Goal: Task Accomplishment & Management: Manage account settings

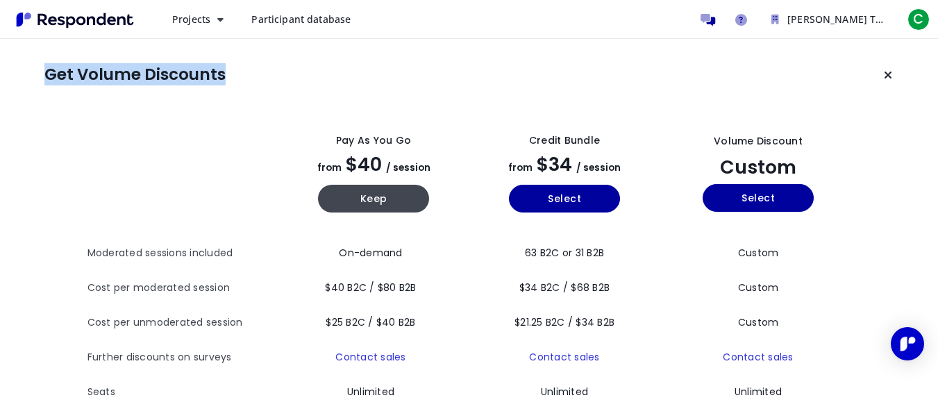
drag, startPoint x: 46, startPoint y: 67, endPoint x: 234, endPoint y: 76, distance: 187.6
click at [234, 76] on section "Get Volume Discounts" at bounding box center [468, 75] width 849 height 28
copy h1 "Get Volume Discounts"
click at [338, 22] on span "Participant database" at bounding box center [300, 18] width 99 height 13
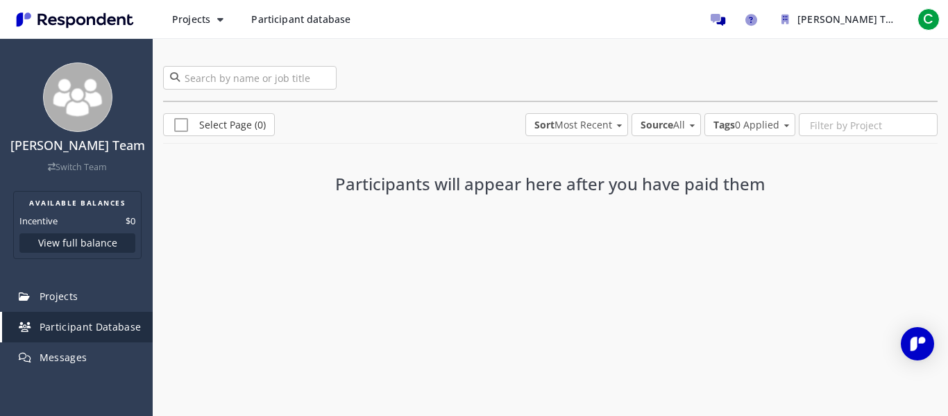
click at [335, 180] on h3 "Participants will appear here after you have paid them" at bounding box center [550, 184] width 475 height 18
drag, startPoint x: 337, startPoint y: 183, endPoint x: 823, endPoint y: 188, distance: 486.5
click at [824, 187] on div "Participants will appear here after you have paid them" at bounding box center [550, 188] width 775 height 74
copy h3 "Participants will appear here after you have paid them"
drag, startPoint x: 56, startPoint y: 21, endPoint x: 935, endPoint y: 23, distance: 878.6
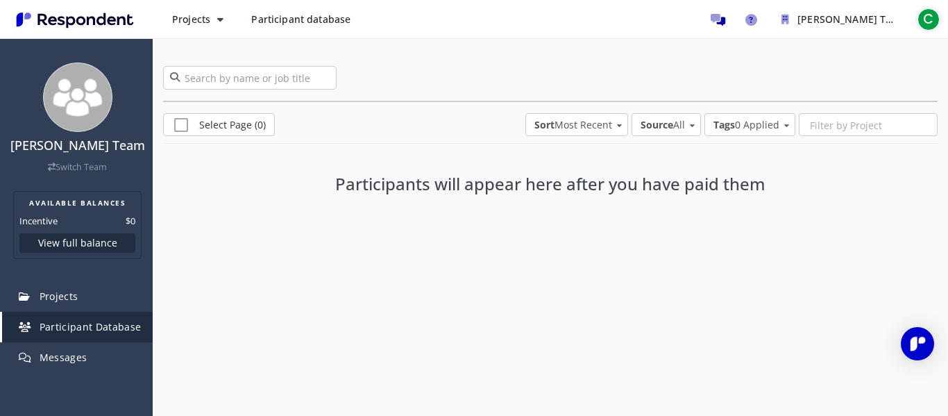
drag, startPoint x: 935, startPoint y: 23, endPoint x: 932, endPoint y: 13, distance: 10.1
click at [932, 13] on span "C" at bounding box center [928, 19] width 22 height 22
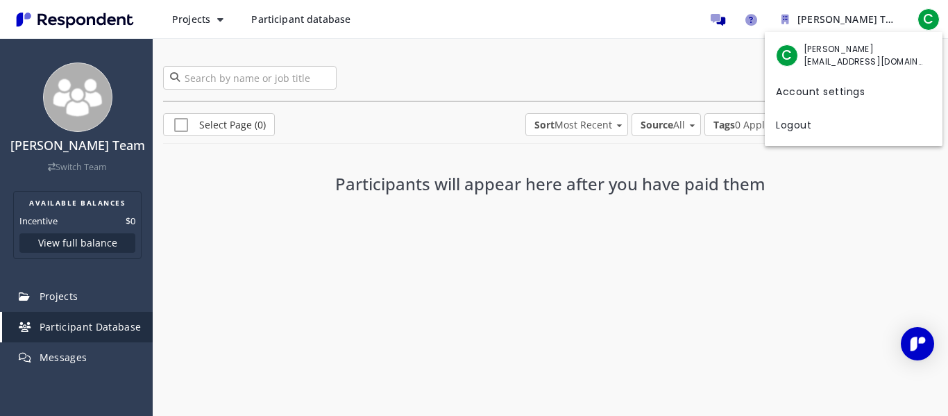
click at [711, 253] on md-backdrop at bounding box center [474, 208] width 948 height 416
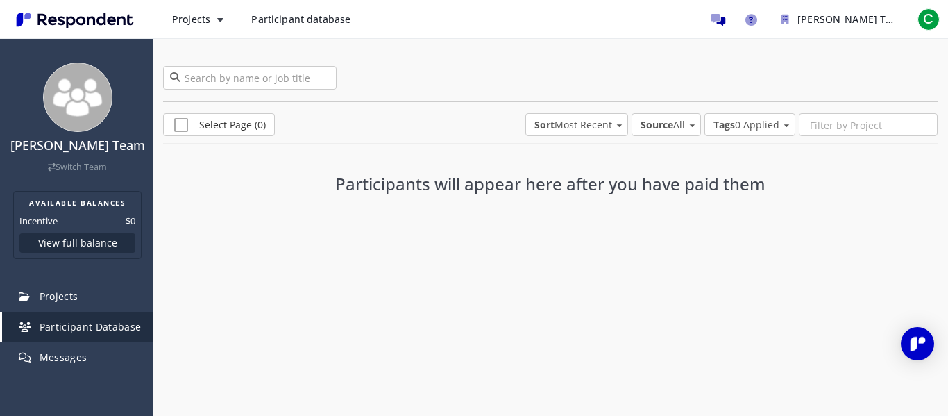
drag, startPoint x: 55, startPoint y: 105, endPoint x: 432, endPoint y: 233, distance: 398.8
click at [432, 233] on div "0 participants Select Page (0) Sort Most Recent Alphabetical Most Recent Least …" at bounding box center [550, 155] width 795 height 235
click at [933, 17] on span "C" at bounding box center [928, 19] width 22 height 22
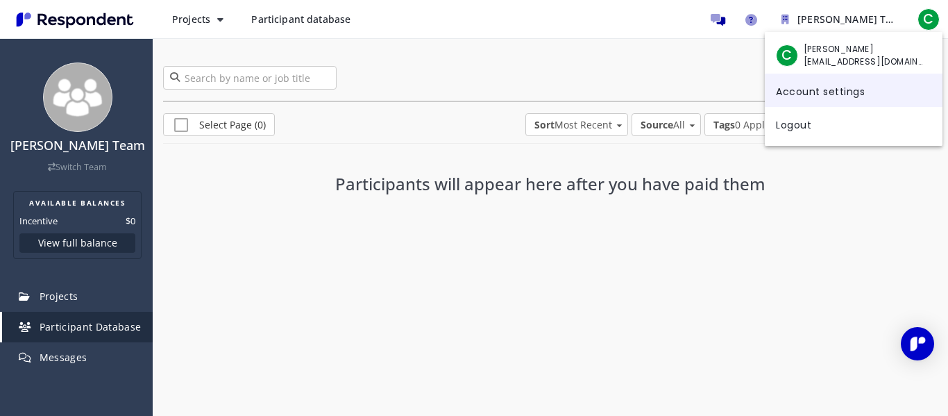
click at [840, 92] on link "Account settings" at bounding box center [854, 90] width 178 height 33
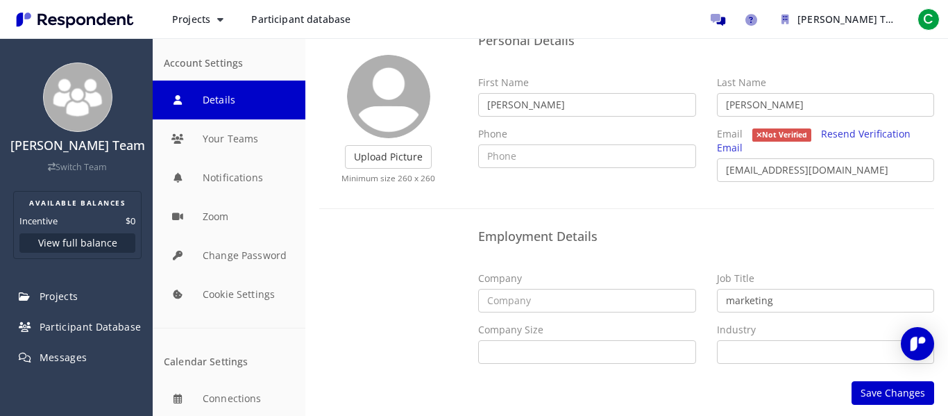
click at [396, 103] on img at bounding box center [388, 96] width 83 height 83
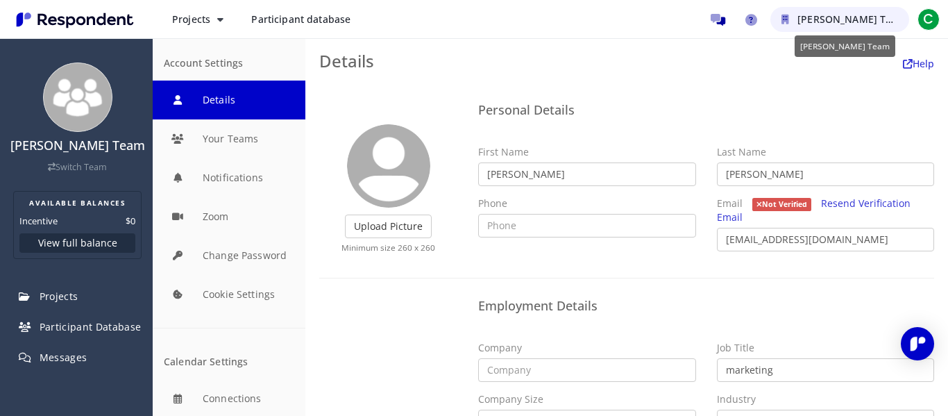
click at [809, 20] on span "[PERSON_NAME] Team" at bounding box center [851, 18] width 109 height 13
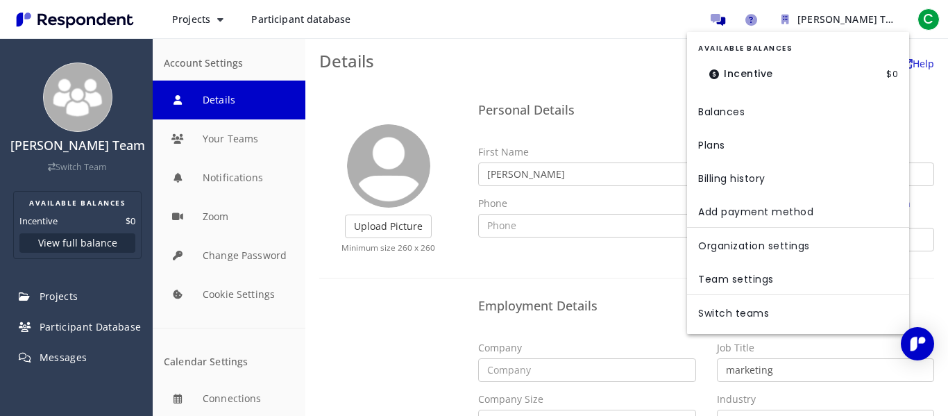
click at [414, 321] on md-backdrop at bounding box center [474, 208] width 948 height 416
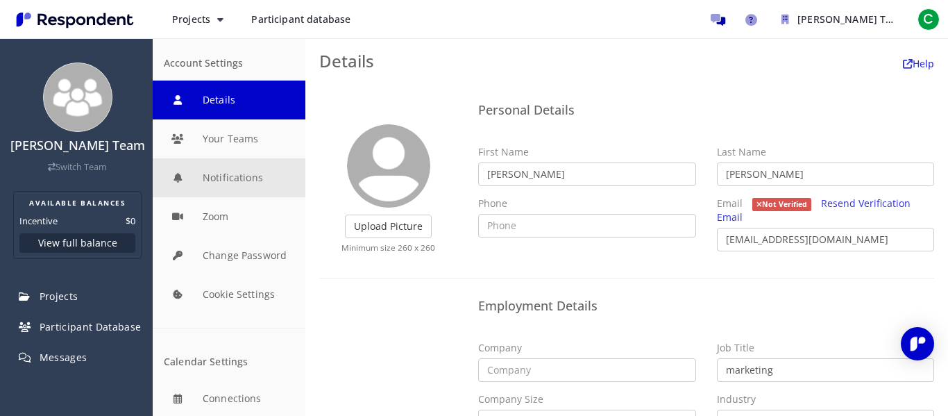
click at [232, 171] on button "Notifications" at bounding box center [229, 177] width 153 height 39
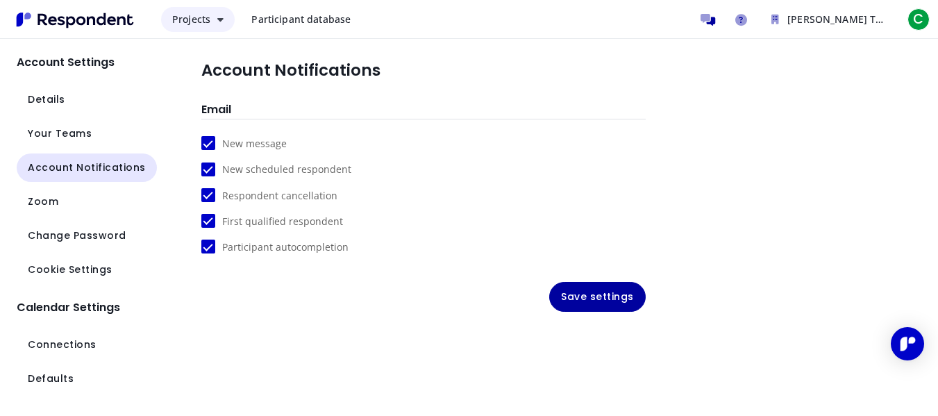
click at [192, 25] on span "Projects" at bounding box center [191, 18] width 38 height 13
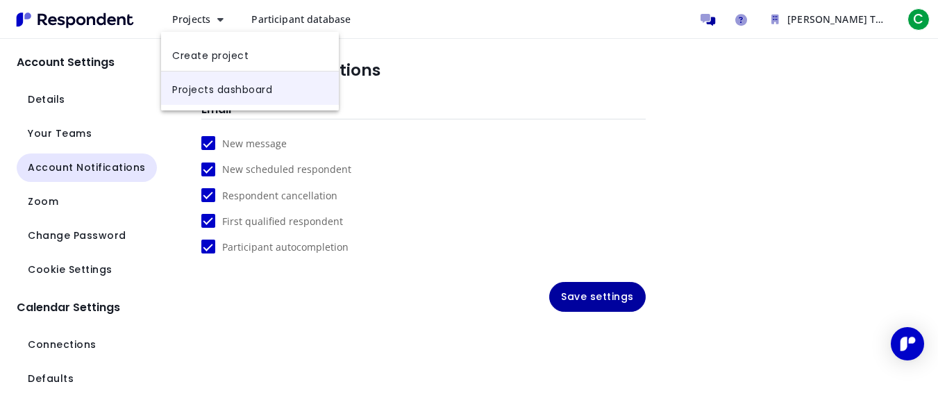
click at [194, 89] on link "Projects dashboard" at bounding box center [250, 87] width 178 height 33
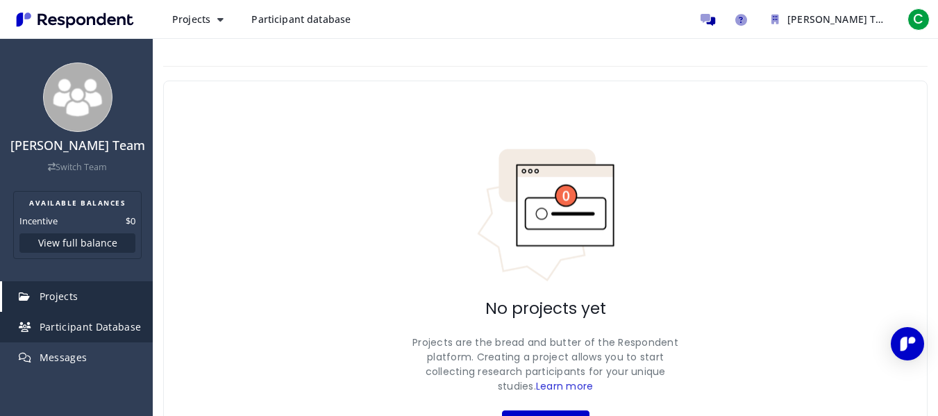
click at [78, 328] on span "Participant Database" at bounding box center [91, 326] width 102 height 13
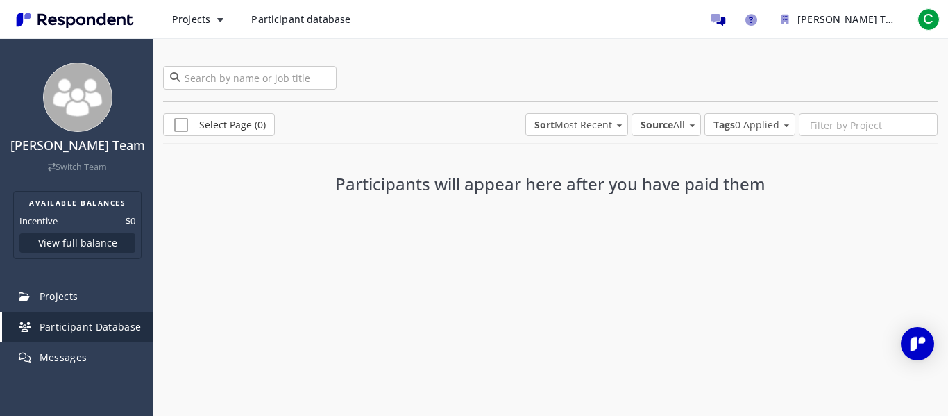
drag, startPoint x: 337, startPoint y: 181, endPoint x: 811, endPoint y: 190, distance: 474.1
click at [811, 190] on div "Participants will appear here after you have paid them" at bounding box center [550, 188] width 775 height 74
copy h3 "Participants will appear here after you have paid them"
click at [677, 230] on div "Participants will appear here after you have paid them" at bounding box center [550, 191] width 775 height 81
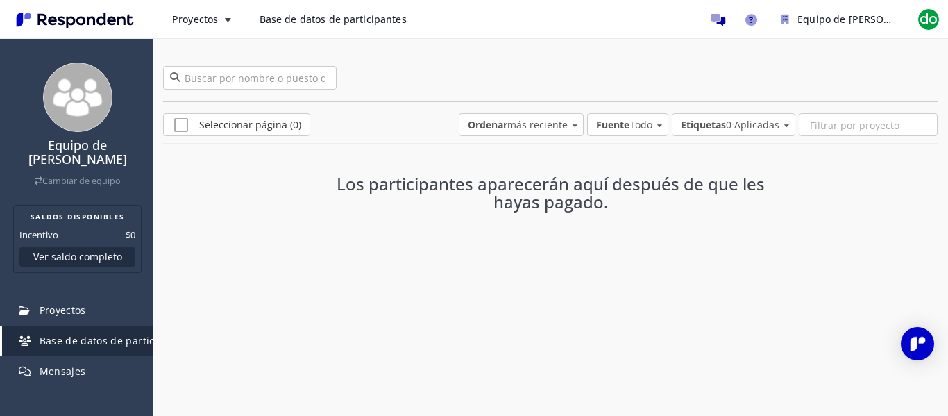
drag, startPoint x: 534, startPoint y: 272, endPoint x: 536, endPoint y: 284, distance: 12.1
click at [534, 273] on div "0 participantes Seleccionar página (0) Ordenar más reciente Alfabético Más reci…" at bounding box center [550, 164] width 795 height 253
click at [60, 232] on dl "Incentivo $0" at bounding box center [77, 235] width 116 height 14
click at [60, 228] on dl "Incentivo $0" at bounding box center [77, 235] width 116 height 14
click at [51, 261] on font "Ver saldo completo" at bounding box center [77, 256] width 89 height 13
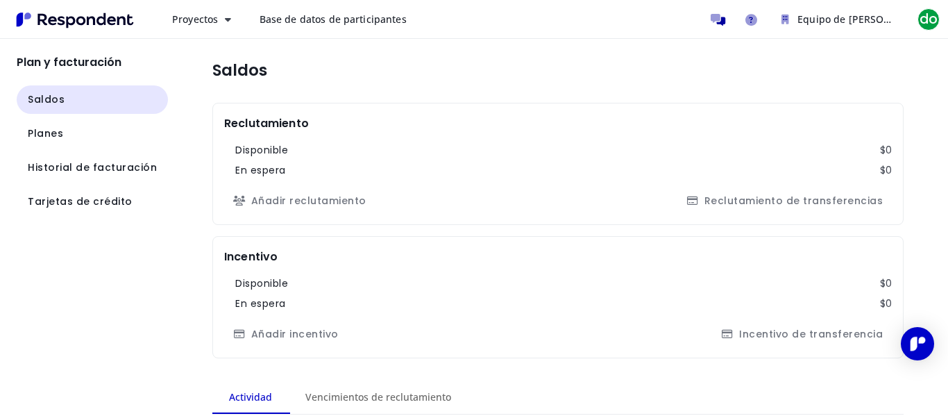
click at [56, 219] on app-navigation-list "Plan y facturación Saldos Planes Historial de facturación Tarjetas de crédito" at bounding box center [84, 227] width 168 height 377
click at [97, 166] on font "Historial de facturación" at bounding box center [92, 167] width 129 height 14
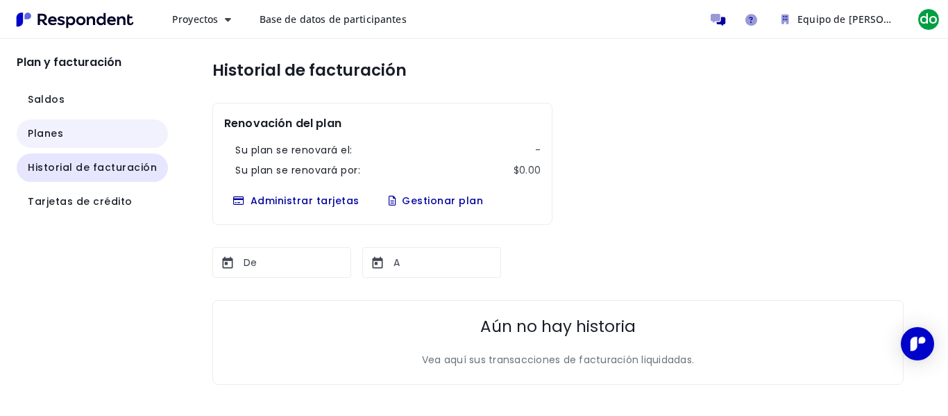
click at [74, 139] on button "Planes" at bounding box center [92, 133] width 151 height 28
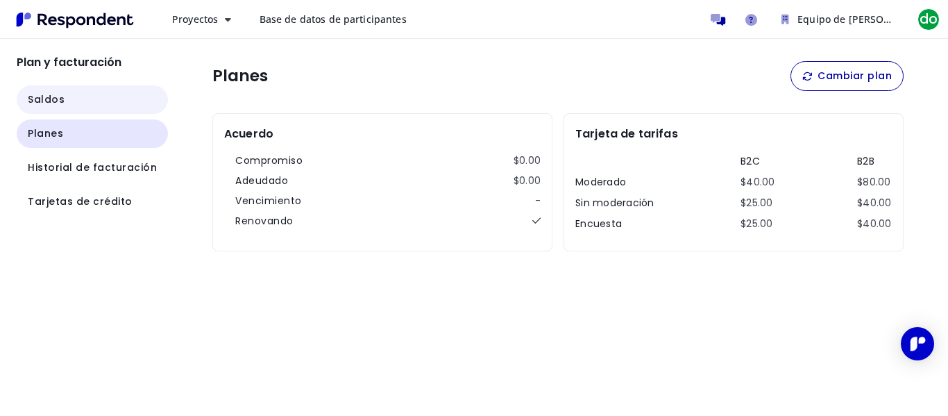
click at [80, 103] on button "Saldos" at bounding box center [92, 99] width 151 height 28
click at [61, 62] on font "Plan y facturación" at bounding box center [69, 62] width 105 height 16
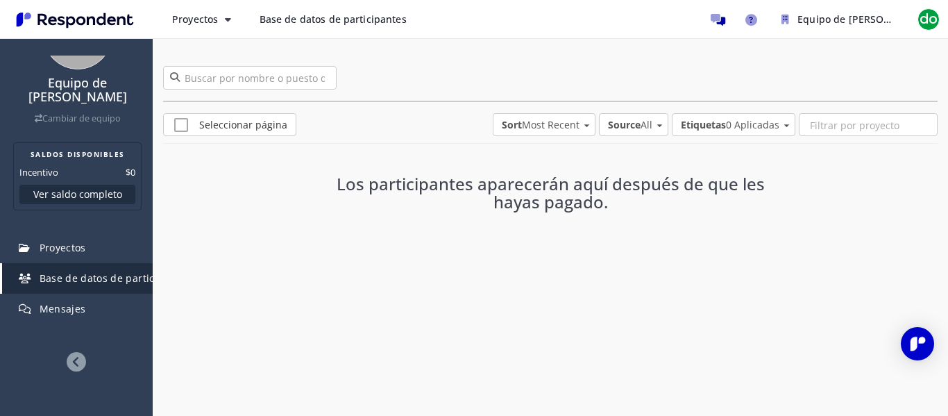
scroll to position [74, 0]
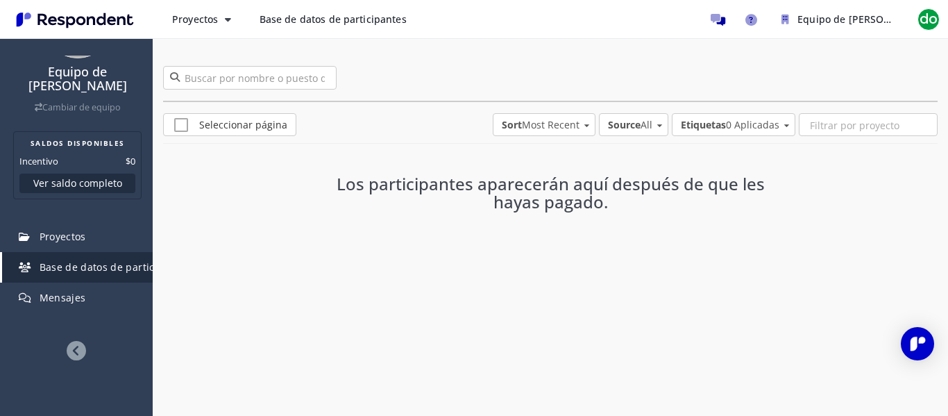
click at [76, 264] on font "Base de datos de participantes" at bounding box center [116, 266] width 152 height 13
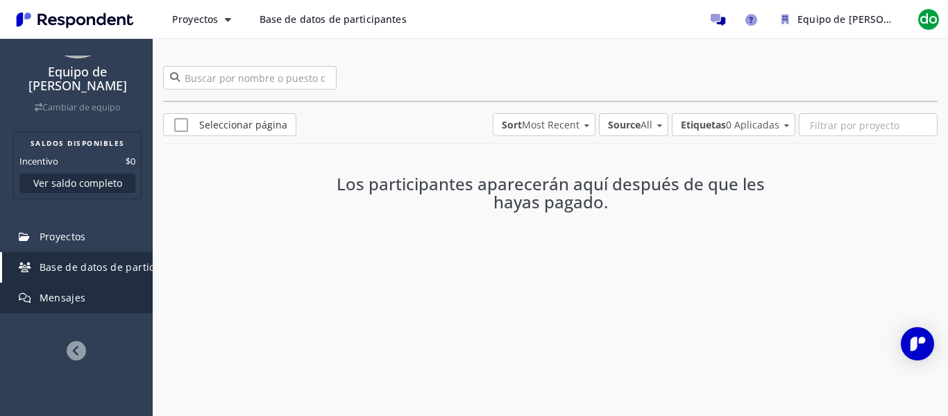
click at [56, 295] on font "Mensajes" at bounding box center [63, 297] width 46 height 13
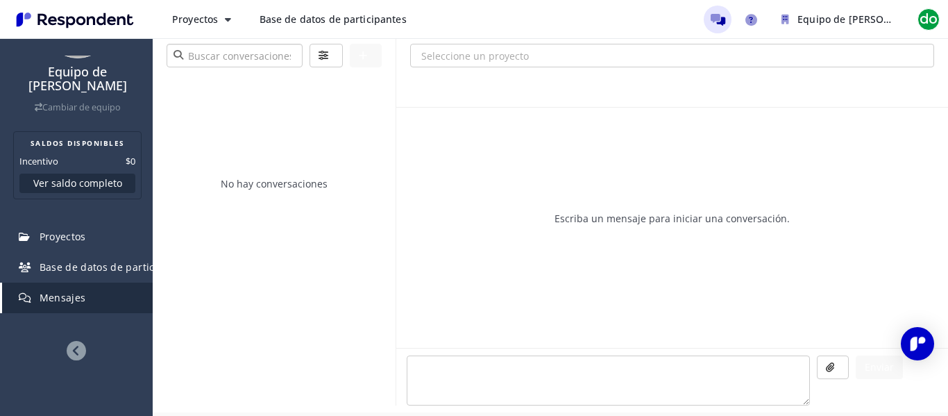
click at [285, 58] on input "search" at bounding box center [235, 56] width 136 height 24
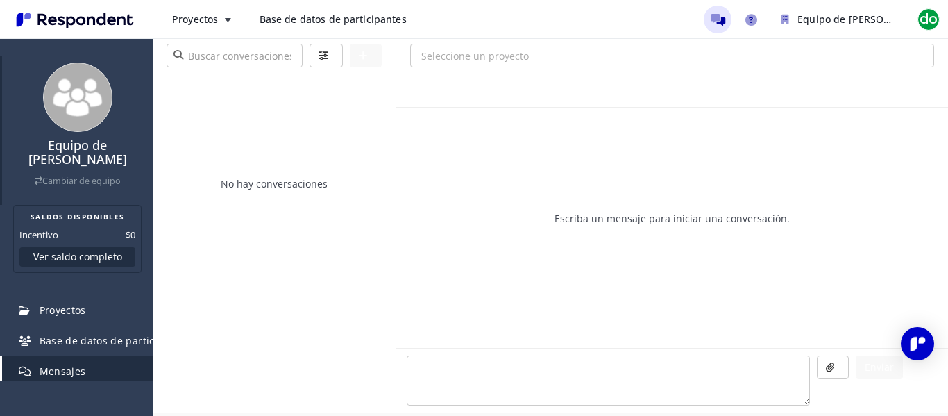
click at [66, 153] on font "Equipo de [PERSON_NAME]" at bounding box center [77, 152] width 99 height 31
click at [64, 101] on img at bounding box center [77, 96] width 69 height 69
drag, startPoint x: 64, startPoint y: 101, endPoint x: 315, endPoint y: 124, distance: 252.3
click at [315, 124] on div "No hay conversaciones" at bounding box center [274, 239] width 243 height 332
click at [936, 24] on font "do" at bounding box center [929, 19] width 18 height 19
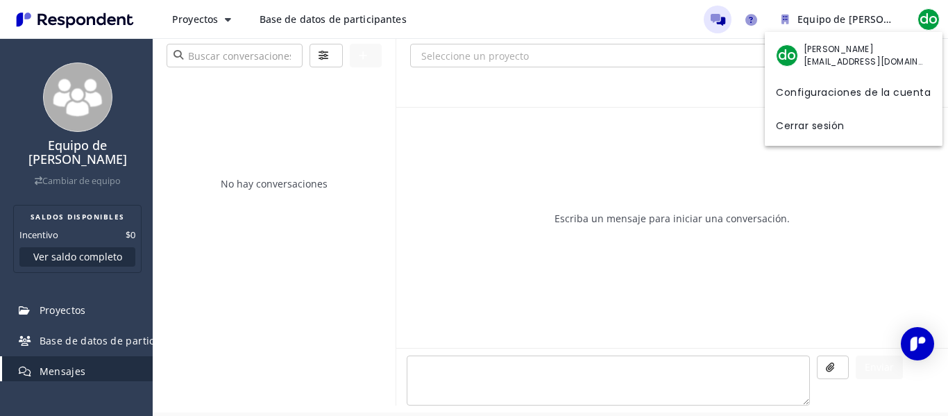
click at [834, 59] on font "[EMAIL_ADDRESS][DOMAIN_NAME]" at bounding box center [878, 62] width 148 height 12
click at [874, 90] on font "Configuraciones de la cuenta" at bounding box center [853, 92] width 155 height 14
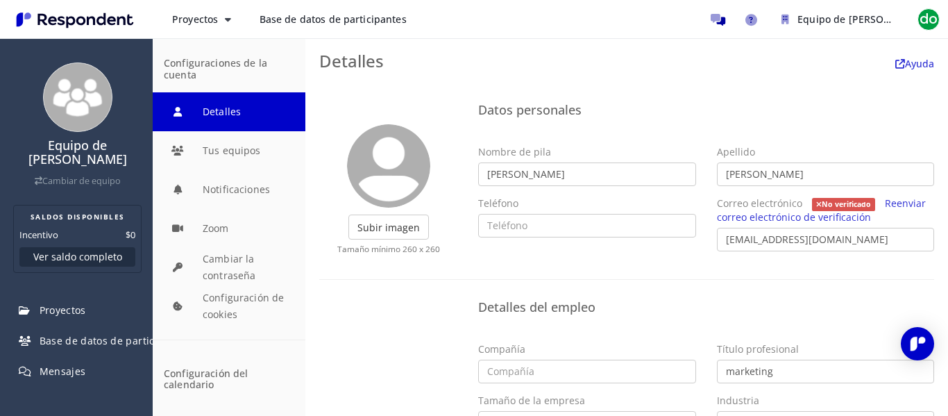
drag, startPoint x: 199, startPoint y: 108, endPoint x: 464, endPoint y: 62, distance: 269.2
click at [464, 62] on h3 "Detalles Ayuda" at bounding box center [626, 61] width 615 height 18
click at [375, 331] on div "Detalles del empleo Compañía Título profesional marketing Tamaño de la empresa …" at bounding box center [627, 369] width 636 height 151
click at [373, 320] on div "Detalles del empleo Compañía Título profesional marketing Tamaño de la empresa …" at bounding box center [627, 369] width 636 height 151
click at [905, 62] on font "Ayuda" at bounding box center [919, 63] width 29 height 13
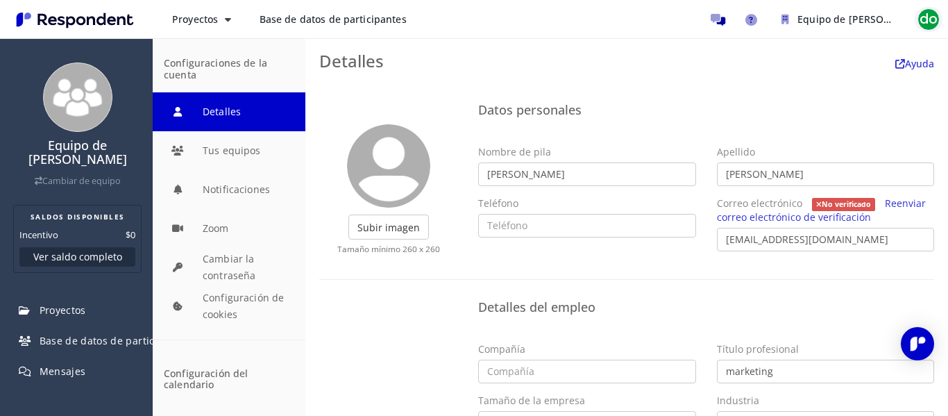
click at [933, 17] on font "do" at bounding box center [929, 19] width 18 height 19
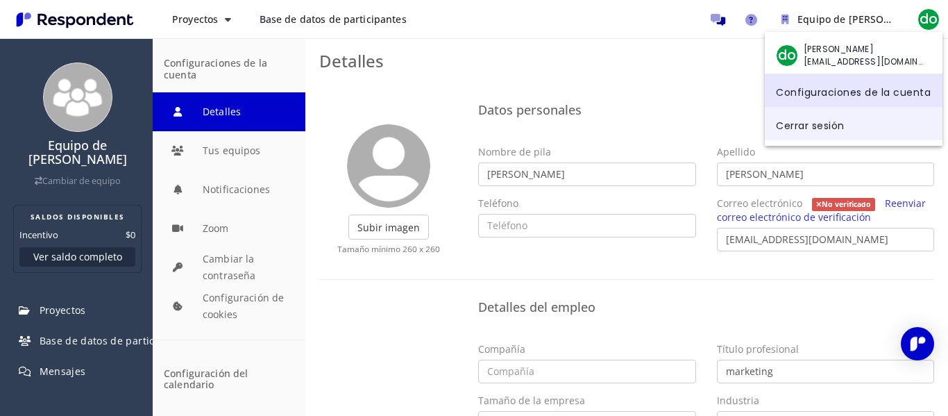
click at [827, 127] on font "Cerrar sesión" at bounding box center [810, 125] width 69 height 14
